Goal: Task Accomplishment & Management: Use online tool/utility

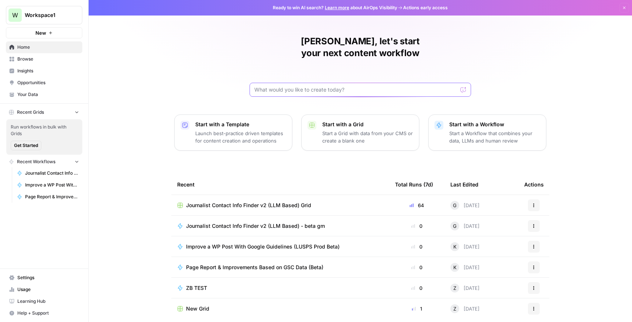
click at [288, 86] on input "text" at bounding box center [355, 89] width 203 height 7
click at [261, 202] on span "Journalist Contact Info Finder v2 (LLM Based) Grid" at bounding box center [248, 205] width 125 height 7
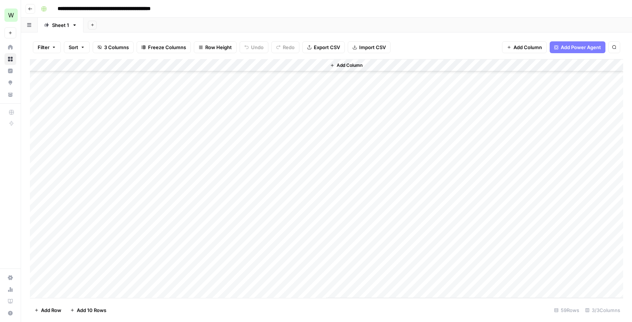
scroll to position [526, 0]
click at [84, 290] on div "Add Column" at bounding box center [326, 178] width 593 height 239
click at [78, 293] on div "Add Column" at bounding box center [326, 178] width 593 height 239
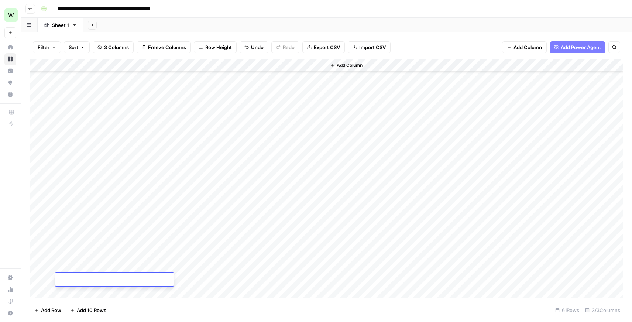
click at [82, 293] on div "Add Column" at bounding box center [326, 178] width 593 height 239
click at [144, 240] on div "Add Column" at bounding box center [326, 178] width 593 height 239
click at [284, 254] on div "Add Column" at bounding box center [326, 178] width 593 height 239
click at [168, 241] on div "Add Column" at bounding box center [326, 178] width 593 height 239
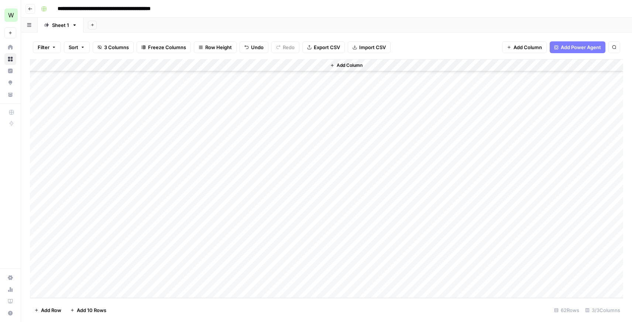
click at [126, 255] on div "Add Column" at bounding box center [326, 178] width 593 height 239
click at [209, 255] on div "Add Column" at bounding box center [326, 178] width 593 height 239
click at [133, 270] on div "Add Column" at bounding box center [326, 178] width 593 height 239
click at [174, 265] on div "Add Column" at bounding box center [326, 178] width 593 height 239
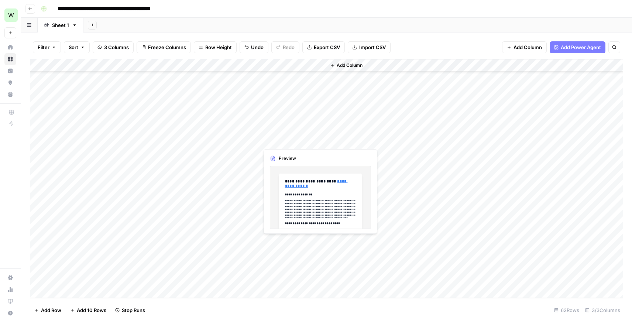
click at [274, 240] on div "Add Column" at bounding box center [326, 178] width 593 height 239
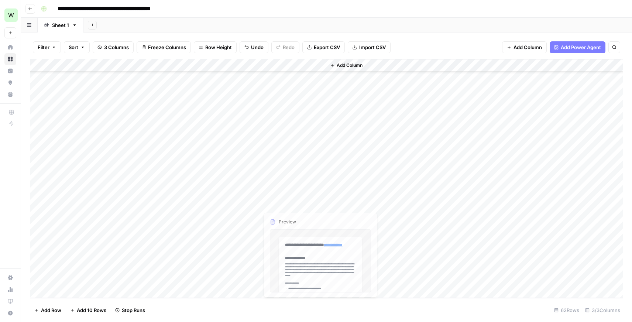
click at [284, 192] on div "Add Column" at bounding box center [326, 178] width 593 height 239
click at [270, 243] on div "Add Column" at bounding box center [326, 178] width 593 height 239
click at [321, 241] on div "Add Column" at bounding box center [326, 178] width 593 height 239
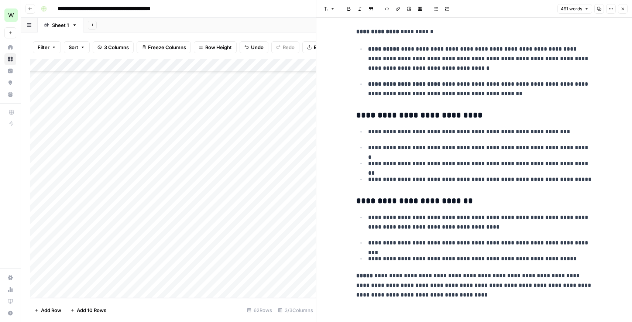
scroll to position [993, 0]
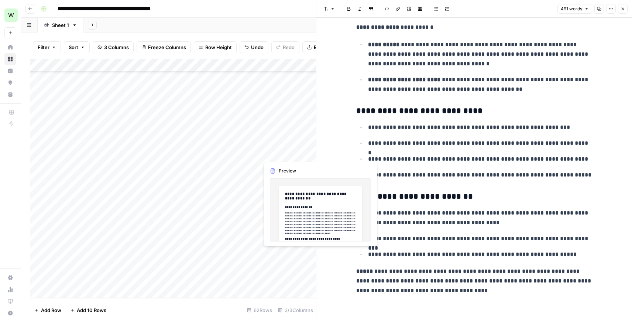
click at [296, 254] on div "Add Column" at bounding box center [173, 178] width 286 height 239
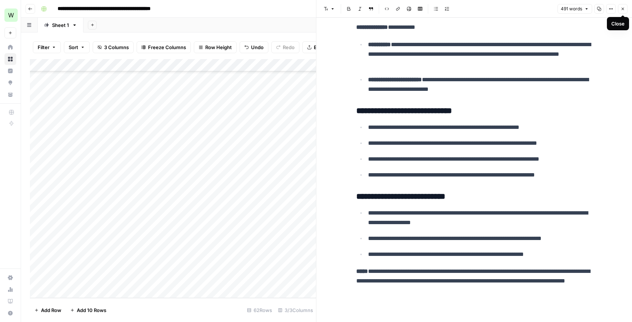
click at [622, 10] on icon "button" at bounding box center [623, 9] width 4 height 4
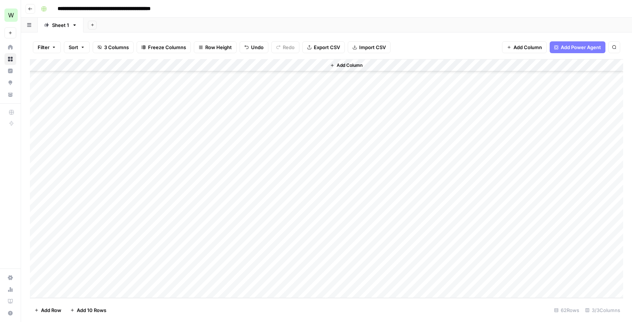
click at [318, 253] on div "Add Column" at bounding box center [326, 178] width 593 height 239
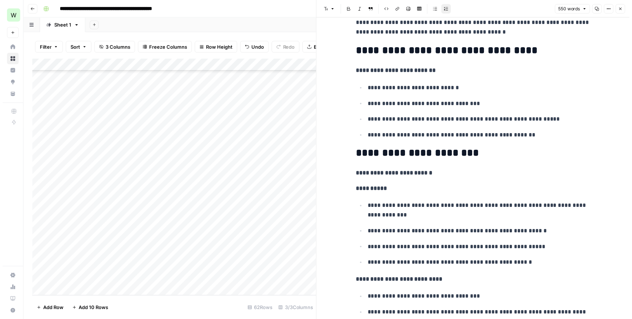
scroll to position [113, 0]
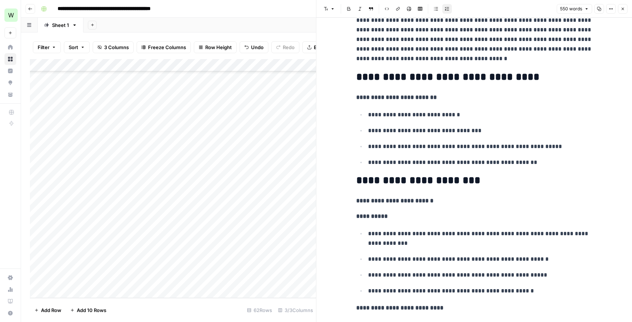
click at [625, 11] on button "Close" at bounding box center [623, 9] width 10 height 10
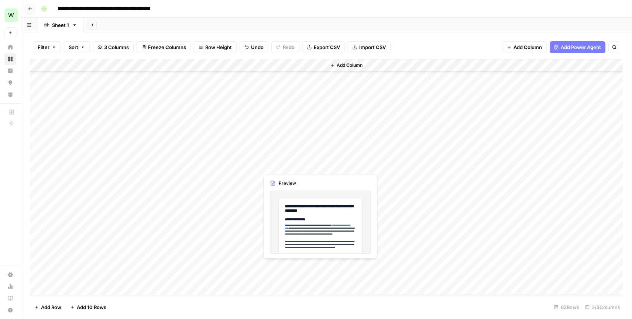
click at [281, 268] on div "Add Column" at bounding box center [326, 177] width 593 height 236
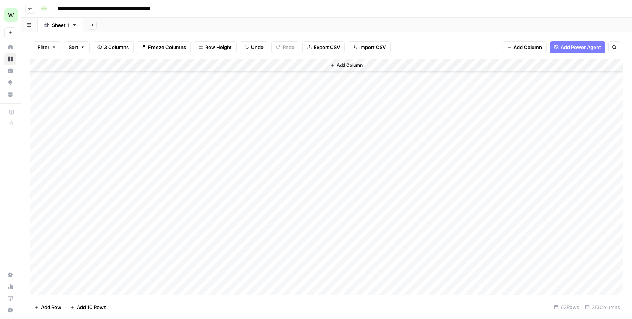
click at [319, 267] on div "Add Column" at bounding box center [326, 177] width 593 height 236
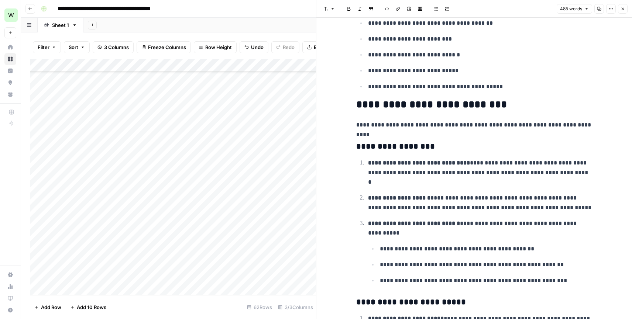
scroll to position [498, 0]
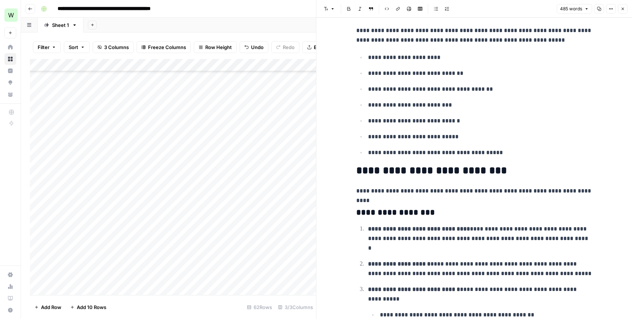
click at [117, 280] on div "Add Column" at bounding box center [173, 177] width 286 height 236
click at [196, 279] on div "Add Column" at bounding box center [173, 177] width 286 height 236
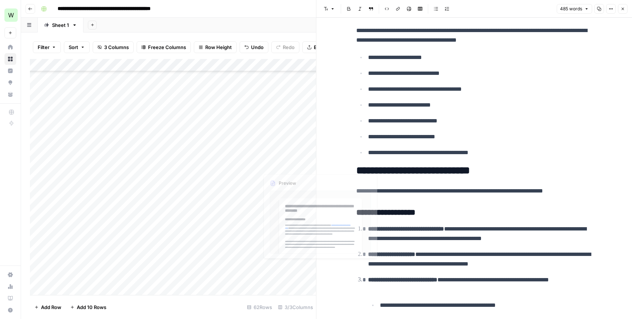
click at [279, 278] on div "Add Column" at bounding box center [173, 177] width 286 height 236
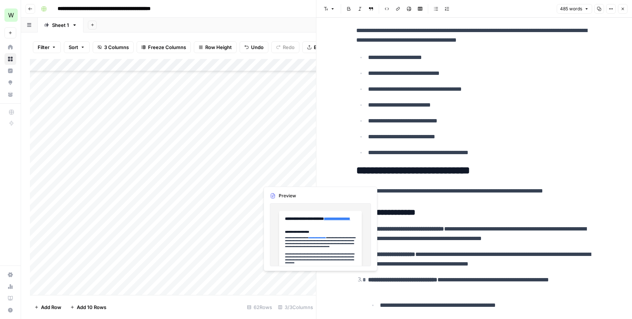
click at [303, 279] on div "Add Column" at bounding box center [173, 177] width 286 height 236
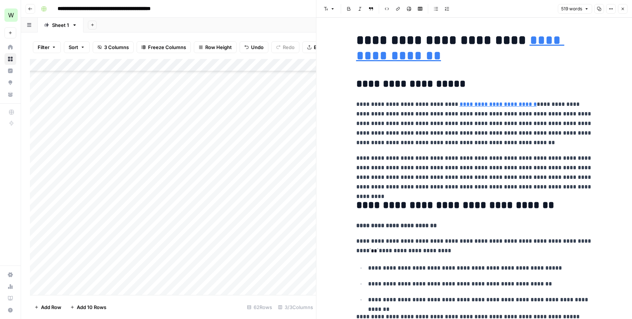
click at [621, 12] on button "Close" at bounding box center [623, 9] width 10 height 10
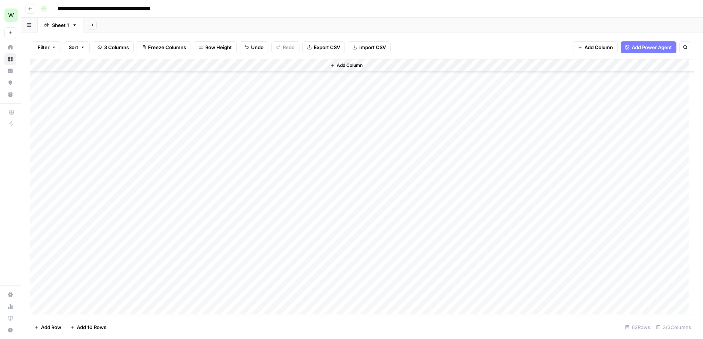
scroll to position [547, 0]
click at [113, 306] on div "Add Column" at bounding box center [362, 187] width 664 height 256
type textarea "**********"
click at [199, 295] on div "Add Column" at bounding box center [362, 187] width 664 height 256
